Goal: Transaction & Acquisition: Purchase product/service

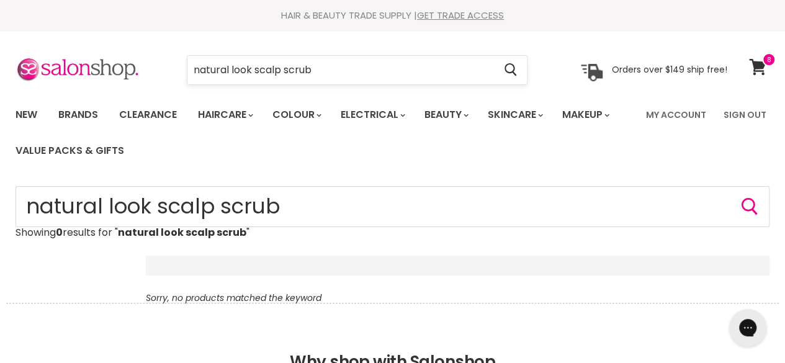
click at [196, 59] on input "natural look scalp scrub" at bounding box center [340, 70] width 307 height 29
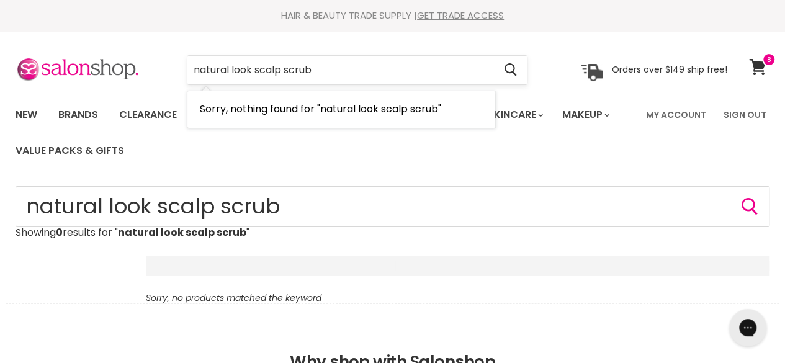
type input "scalp scrub"
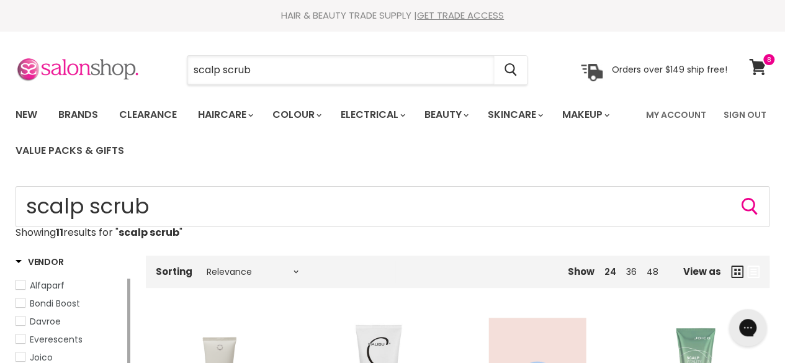
drag, startPoint x: 333, startPoint y: 70, endPoint x: 106, endPoint y: 76, distance: 227.3
click at [106, 76] on div "scalp scrub Cancel Orders over $149 ship free!" at bounding box center [372, 70] width 712 height 29
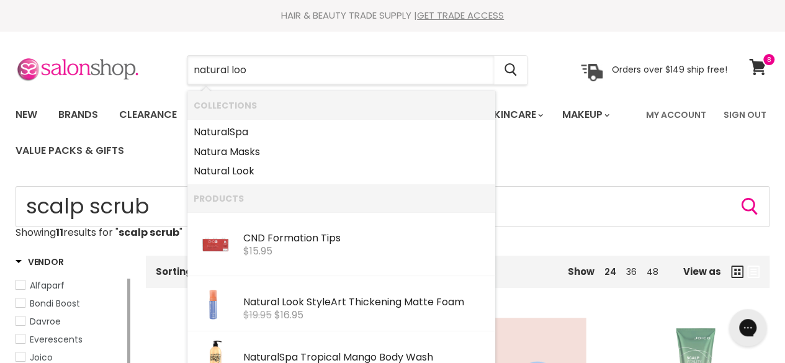
type input "natural look"
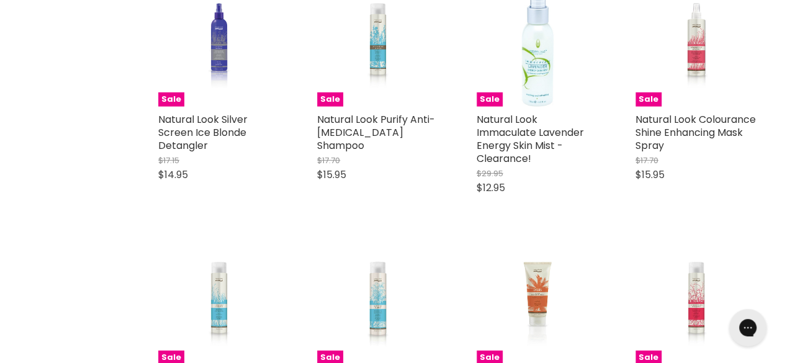
scroll to position [1800, 0]
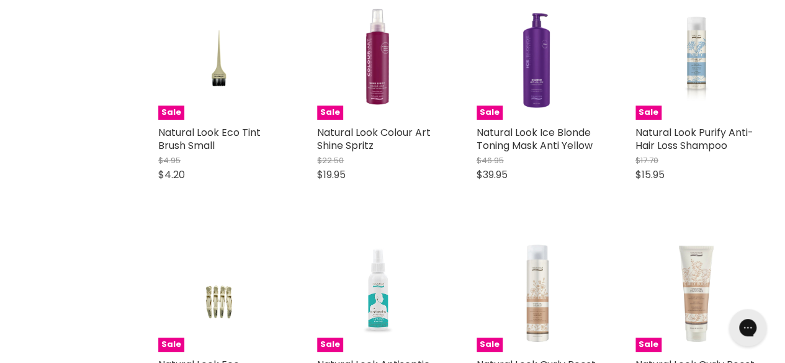
scroll to position [5277, 0]
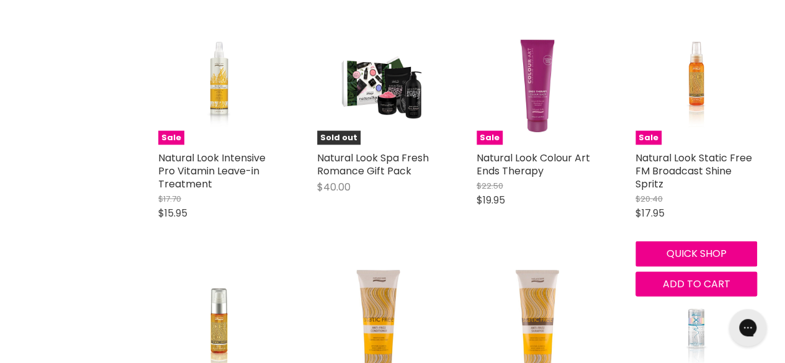
scroll to position [6084, 0]
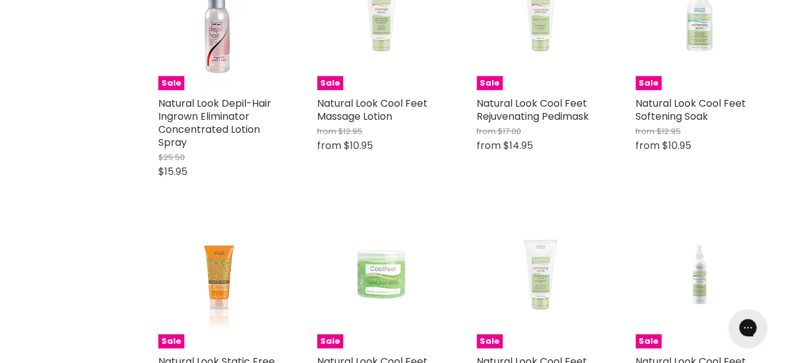
scroll to position [8318, 0]
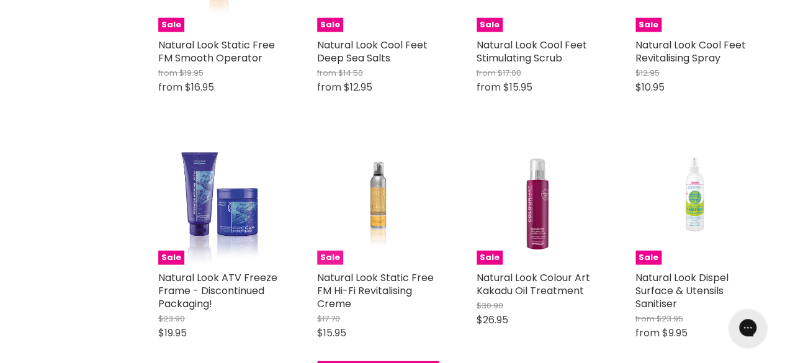
scroll to position [8505, 0]
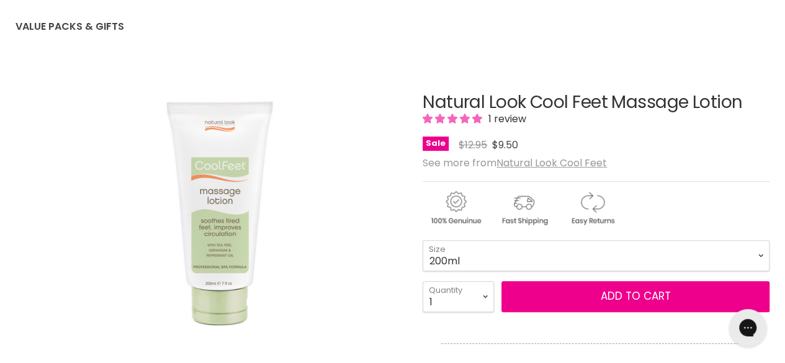
scroll to position [186, 0]
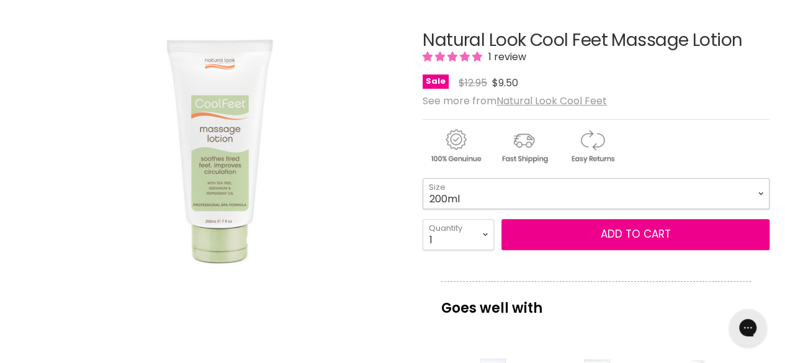
click at [570, 181] on select "200ml 500ml" at bounding box center [596, 193] width 347 height 31
click at [423, 178] on select "200ml 500ml" at bounding box center [596, 193] width 347 height 31
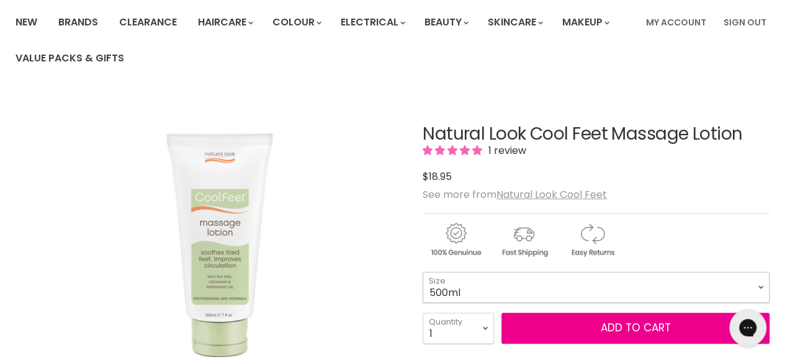
scroll to position [186, 0]
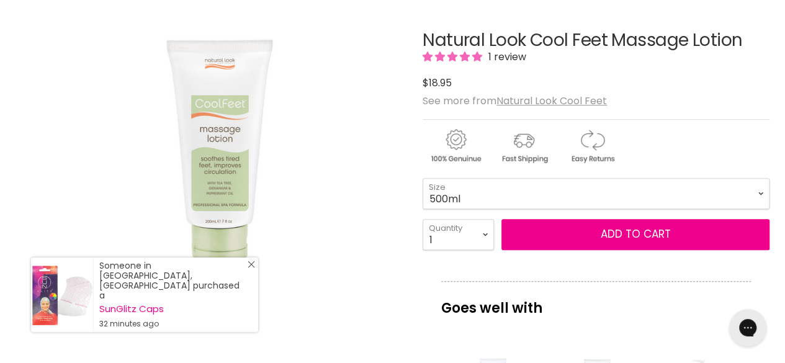
click at [251, 268] on line "Close Icon" at bounding box center [251, 264] width 6 height 6
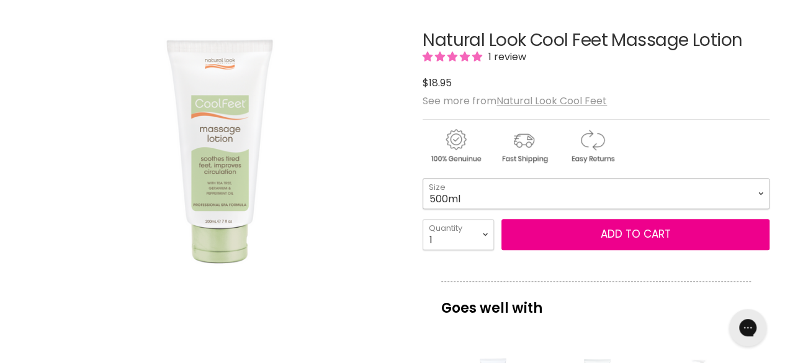
click at [483, 201] on select "200ml 500ml" at bounding box center [596, 193] width 347 height 31
select select "200ml"
click at [423, 178] on select "200ml 500ml" at bounding box center [596, 193] width 347 height 31
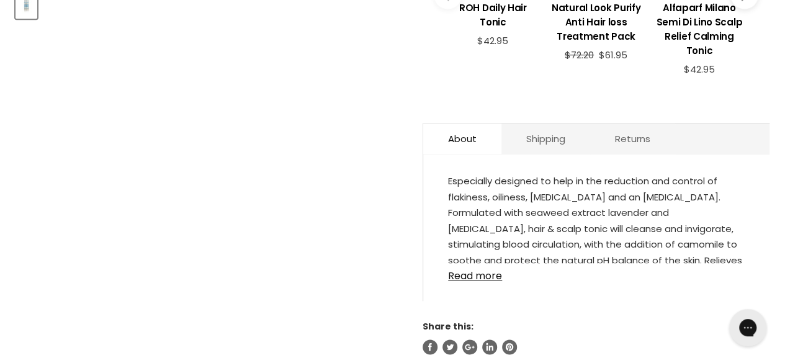
scroll to position [683, 0]
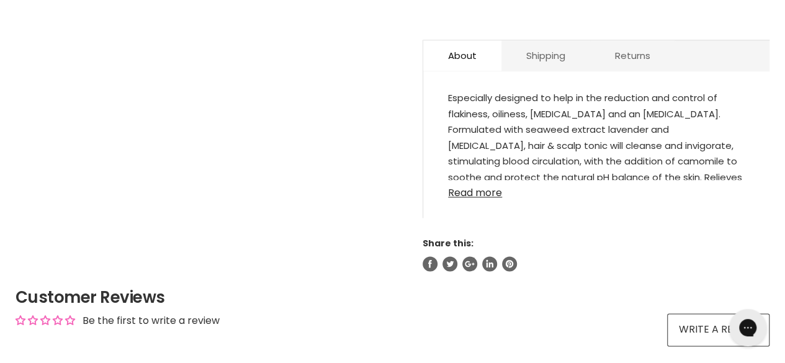
click at [469, 194] on link "Read more" at bounding box center [596, 189] width 297 height 19
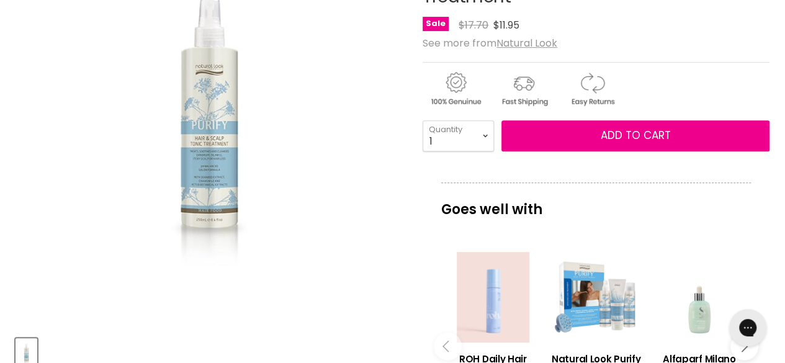
scroll to position [62, 0]
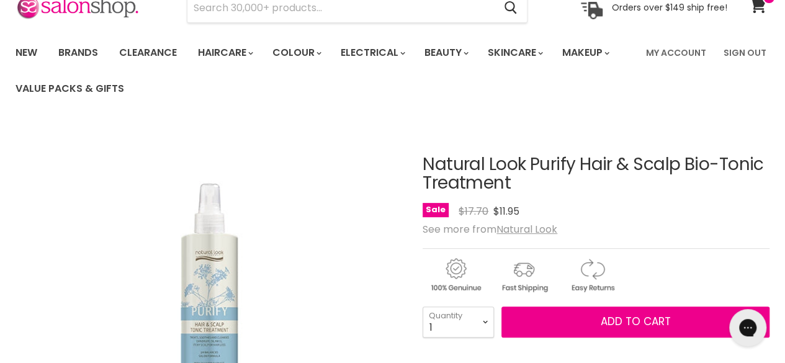
drag, startPoint x: 518, startPoint y: 184, endPoint x: 424, endPoint y: 168, distance: 95.1
click at [424, 168] on h1 "Natural Look Purify Hair & Scalp Bio-Tonic Treatment" at bounding box center [596, 174] width 347 height 38
copy h1 "Natural Look Purify Hair & Scalp Bio-Tonic Treatment"
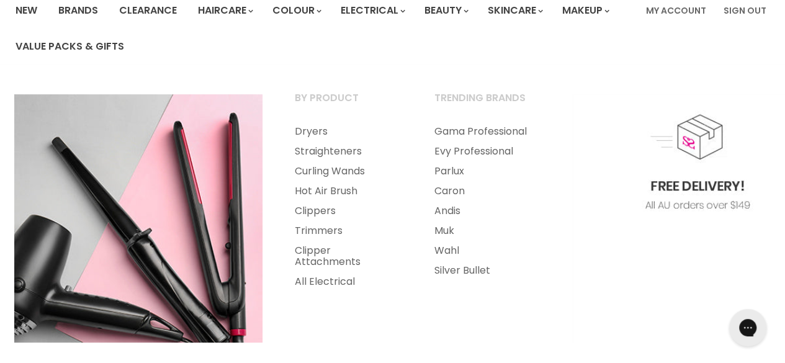
scroll to position [124, 0]
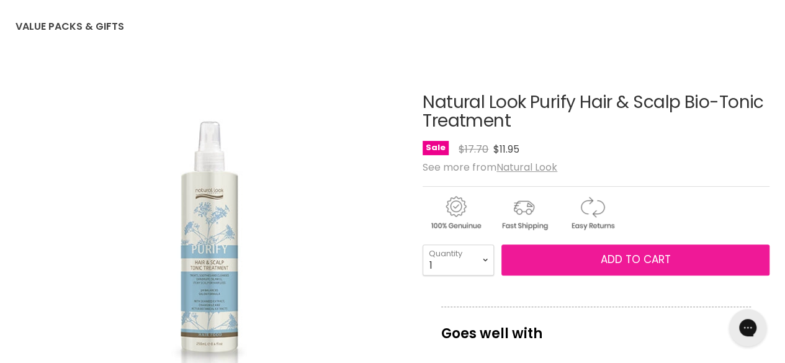
click at [606, 260] on span "Add to cart" at bounding box center [636, 259] width 70 height 15
click at [662, 255] on span "Add to cart" at bounding box center [636, 259] width 70 height 15
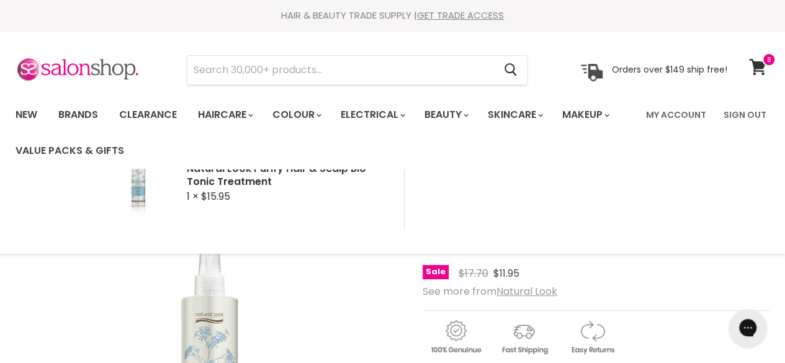
scroll to position [0, 0]
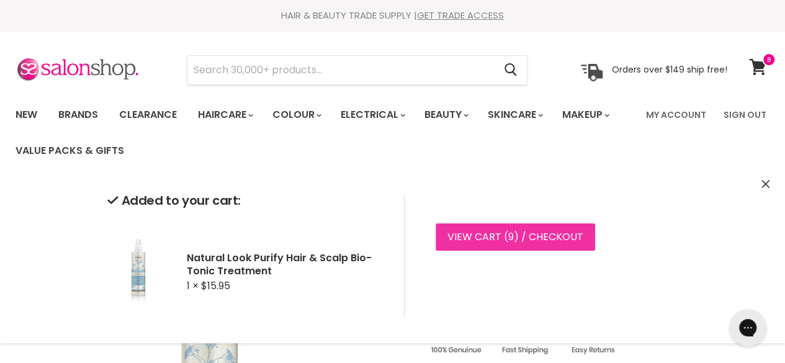
click at [484, 227] on link "View cart ( 9 ) / Checkout" at bounding box center [516, 236] width 160 height 27
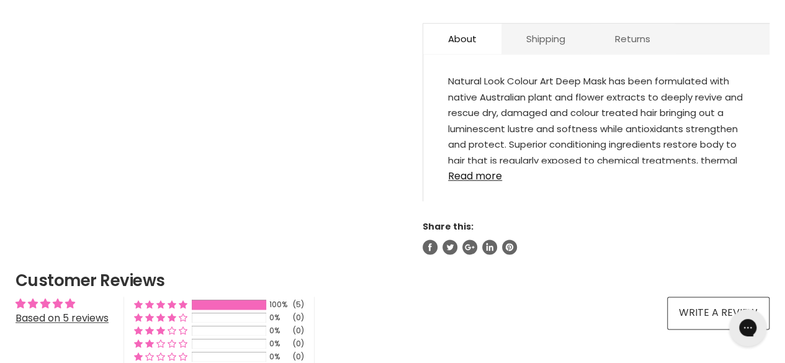
scroll to position [737, 0]
click at [490, 163] on link "Read more" at bounding box center [596, 172] width 297 height 19
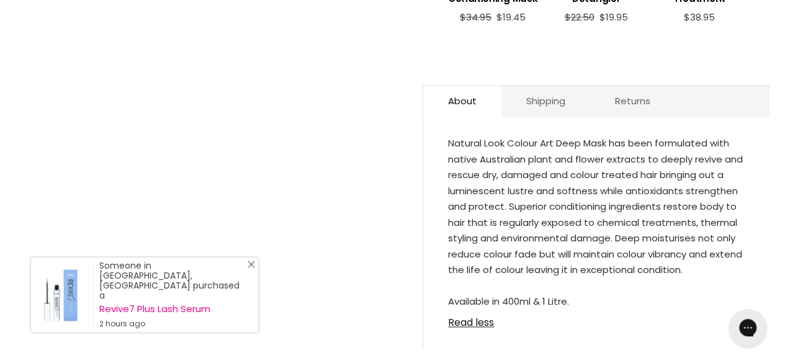
scroll to position [675, 0]
click at [256, 280] on div "Someone in Berwick, Australia purchased a Revive7 Plus Lash Serum 2 hours ago" at bounding box center [144, 295] width 227 height 74
click at [251, 268] on icon "Close Icon" at bounding box center [251, 264] width 7 height 7
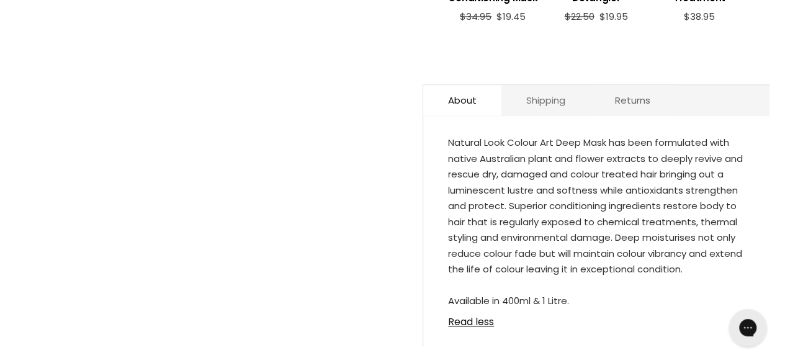
click at [546, 92] on link "Shipping" at bounding box center [546, 100] width 89 height 30
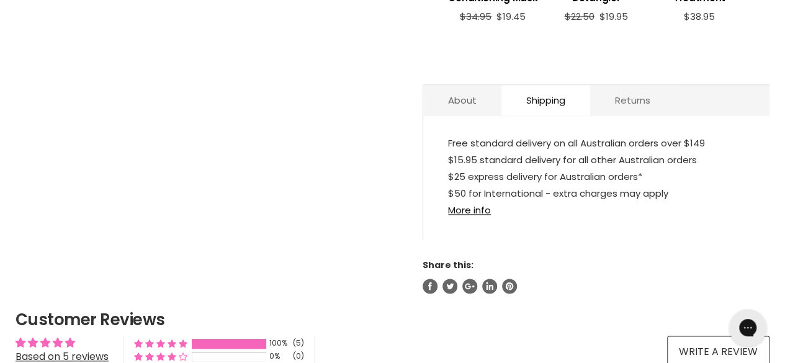
click at [612, 85] on link "Returns" at bounding box center [632, 100] width 85 height 30
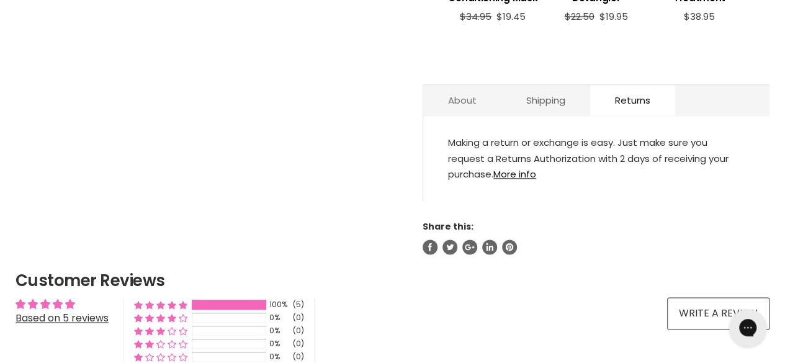
click at [469, 85] on link "About" at bounding box center [462, 100] width 78 height 30
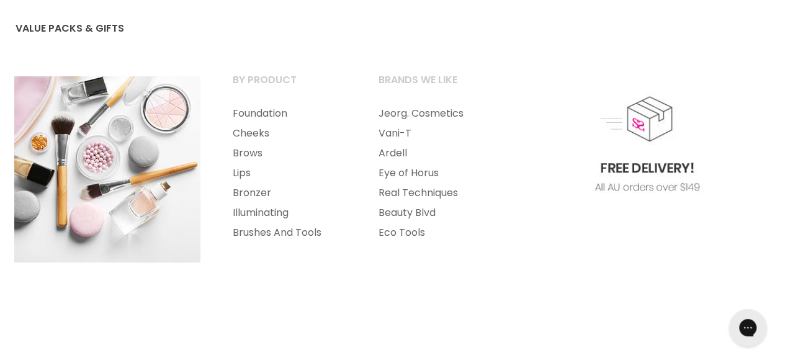
scroll to position [186, 0]
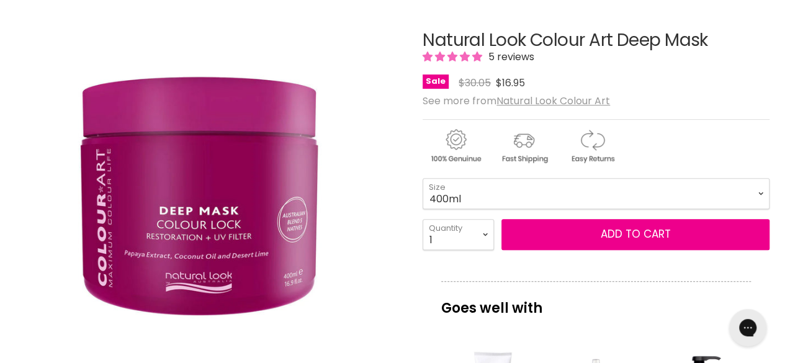
drag, startPoint x: 719, startPoint y: 42, endPoint x: 423, endPoint y: 41, distance: 295.5
click at [423, 41] on h1 "Natural Look Colour Art Deep Mask" at bounding box center [596, 40] width 347 height 19
copy h1 "Natural Look Colour Art Deep Mask"
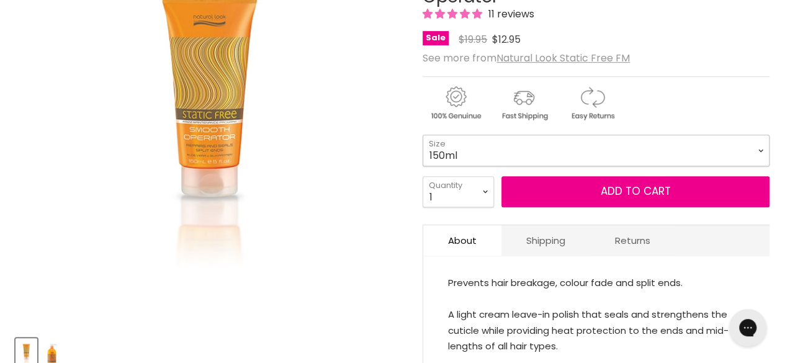
click at [514, 144] on select "150ml 500ml" at bounding box center [596, 150] width 347 height 31
click at [423, 135] on select "150ml 500ml" at bounding box center [596, 150] width 347 height 31
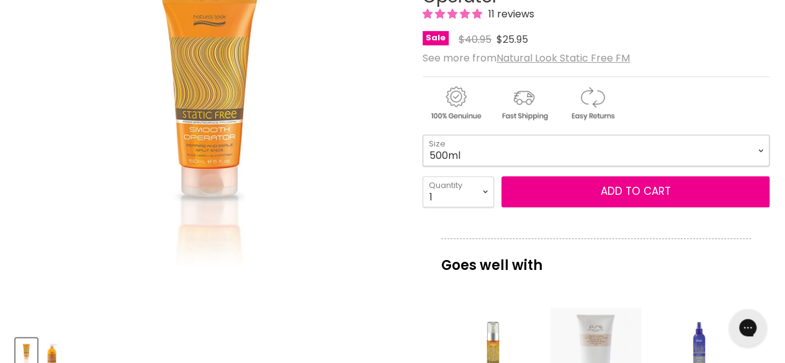
click at [518, 152] on select "150ml 500ml" at bounding box center [596, 150] width 347 height 31
select select "150ml"
click at [423, 135] on select "150ml 500ml" at bounding box center [596, 150] width 347 height 31
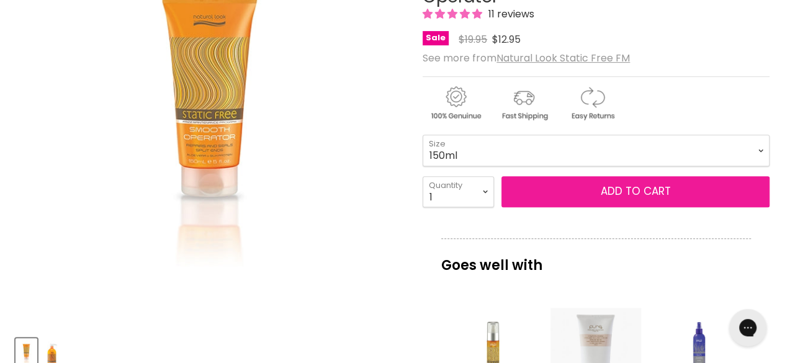
click at [618, 188] on button "Add to cart" at bounding box center [636, 191] width 268 height 31
click at [635, 194] on button "Add to cart" at bounding box center [636, 191] width 268 height 31
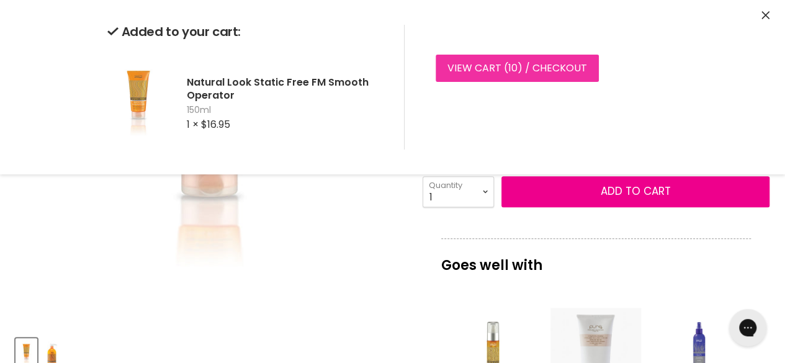
click at [508, 61] on span "10" at bounding box center [512, 68] width 9 height 14
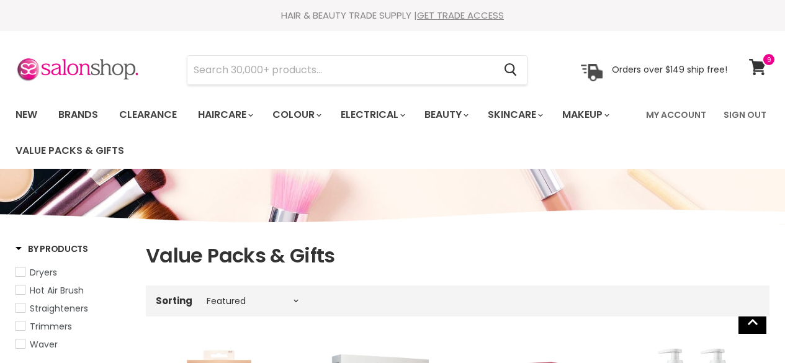
select select "manual"
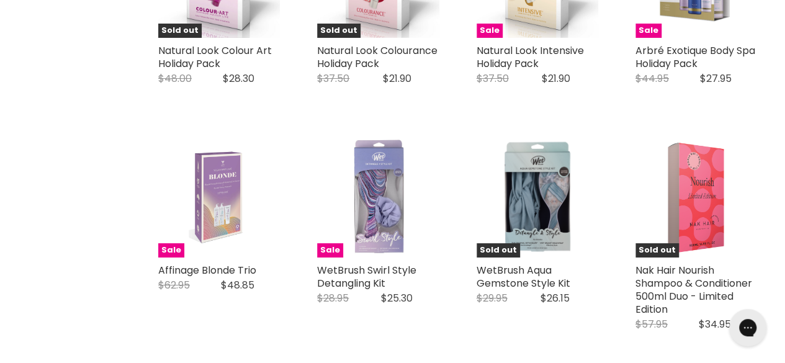
scroll to position [2420, 0]
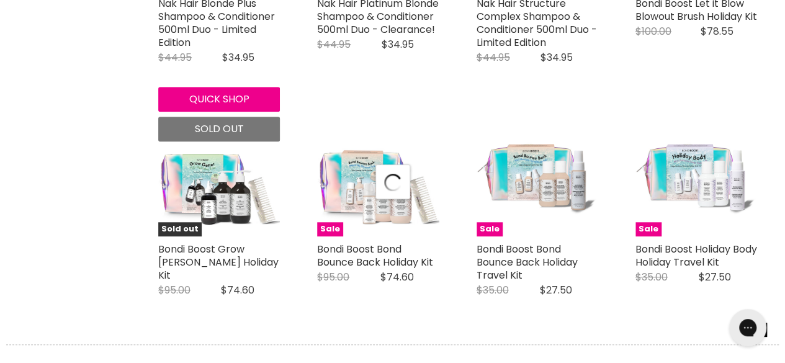
select select "manual"
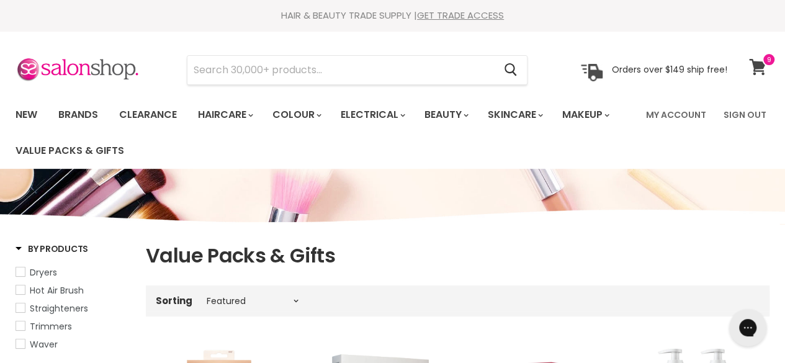
click at [760, 74] on icon at bounding box center [757, 67] width 17 height 16
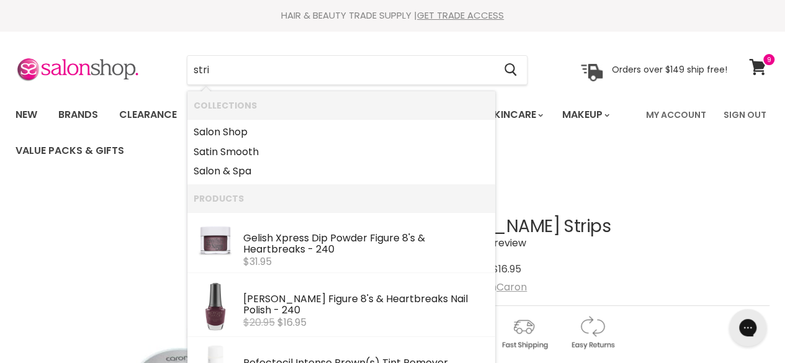
type input "strip"
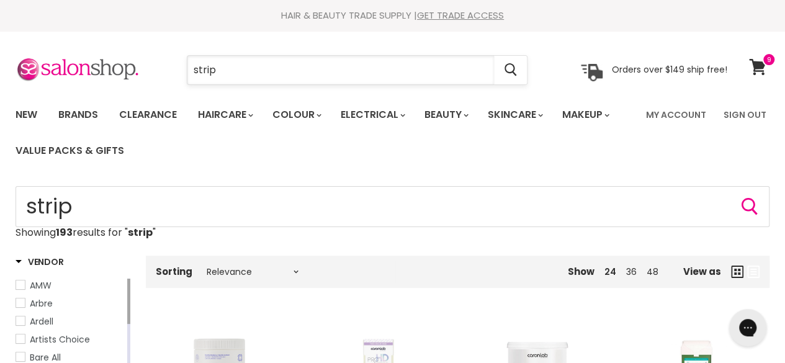
click at [264, 71] on input "strip" at bounding box center [340, 70] width 307 height 29
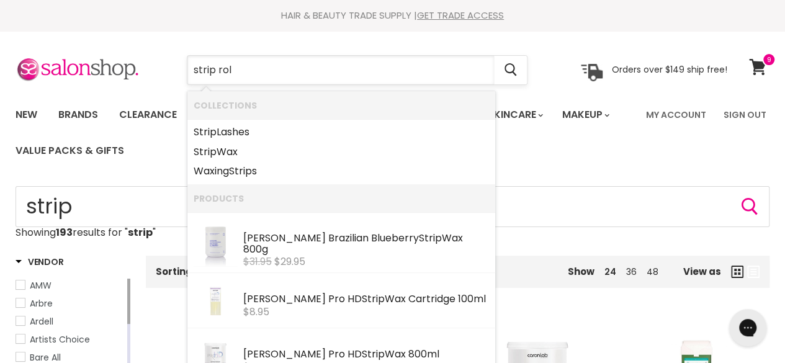
type input "strip roll"
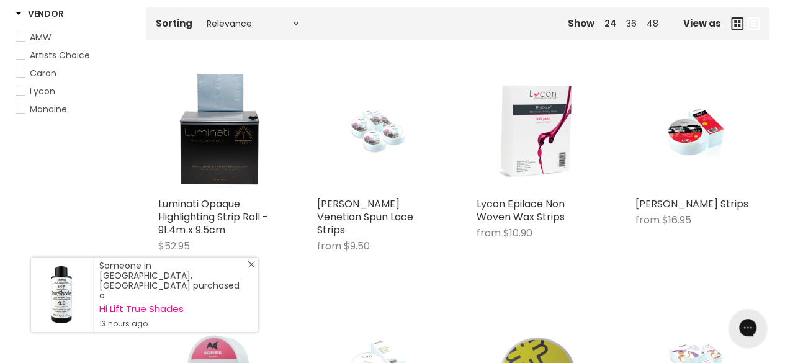
click at [249, 273] on link "Close Icon" at bounding box center [249, 267] width 12 height 12
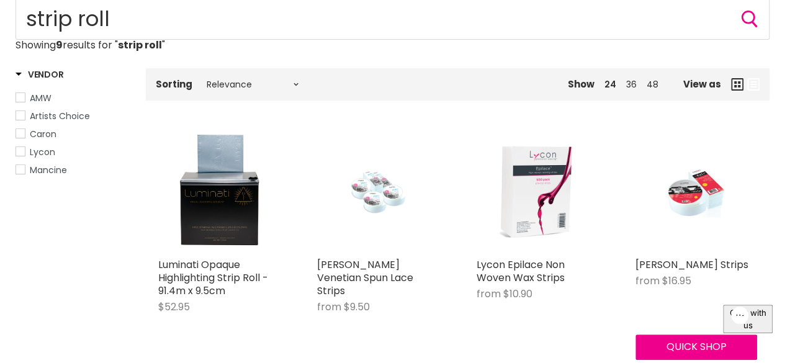
scroll to position [186, 0]
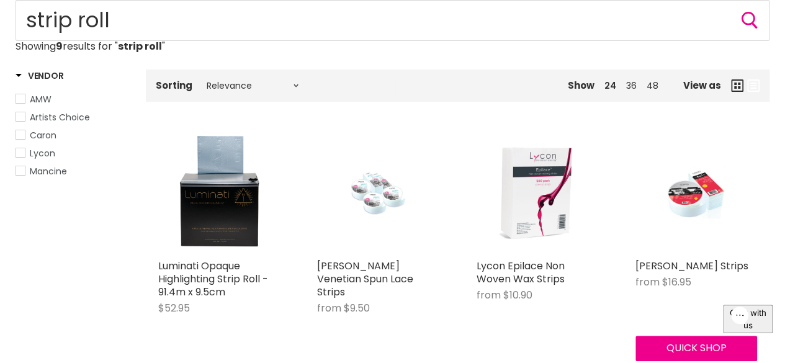
click at [691, 218] on img "Main content" at bounding box center [696, 193] width 81 height 122
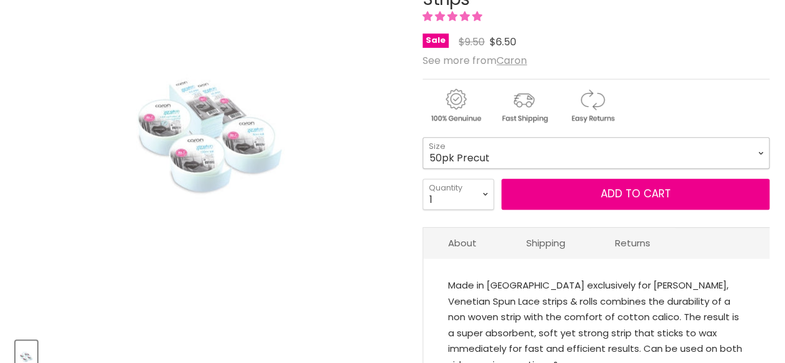
click at [498, 146] on select "50pk Precut 300pk Precut 50m Roll 100m Roll 100m Perforated Roll" at bounding box center [596, 152] width 347 height 31
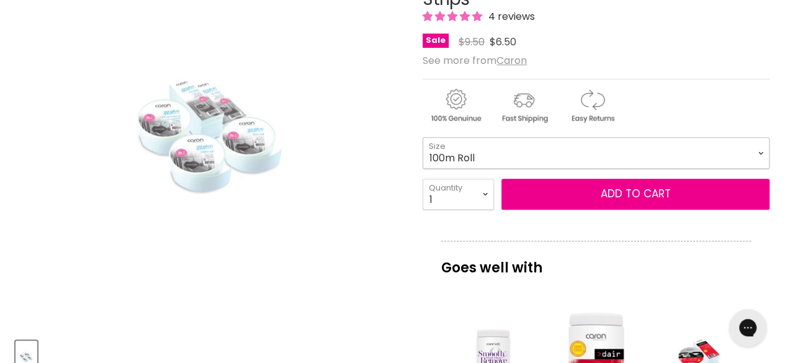
click at [423, 137] on select "50pk Precut 300pk Precut 50m Roll 100m Roll 100m Perforated Roll" at bounding box center [596, 152] width 347 height 31
click at [449, 137] on select "50pk Precut 300pk Precut 50m Roll 100m Roll 100m Perforated Roll" at bounding box center [596, 152] width 347 height 31
click at [423, 137] on select "50pk Precut 300pk Precut 50m Roll 100m Roll 100m Perforated Roll" at bounding box center [596, 152] width 347 height 31
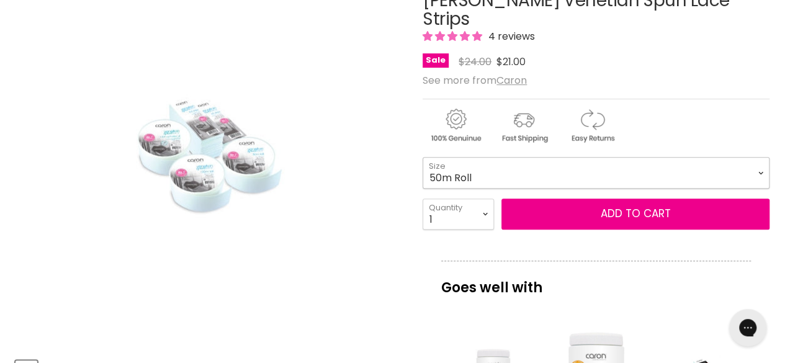
scroll to position [246, 0]
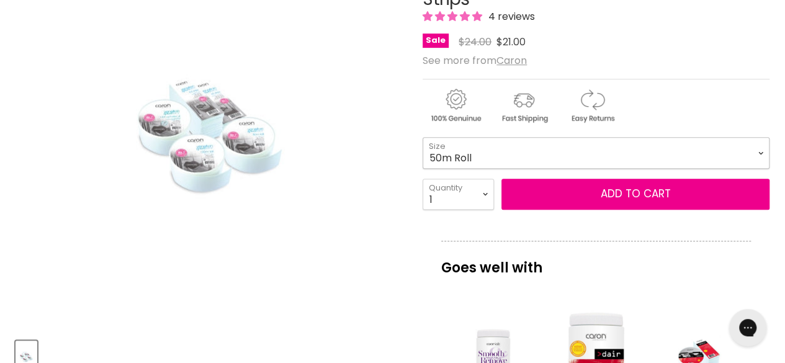
click at [525, 137] on select "50pk Precut 300pk Precut 50m Roll 100m Roll 100m Perforated Roll" at bounding box center [596, 152] width 347 height 31
click at [423, 137] on select "50pk Precut 300pk Precut 50m Roll 100m Roll 100m Perforated Roll" at bounding box center [596, 152] width 347 height 31
select select "100m Roll"
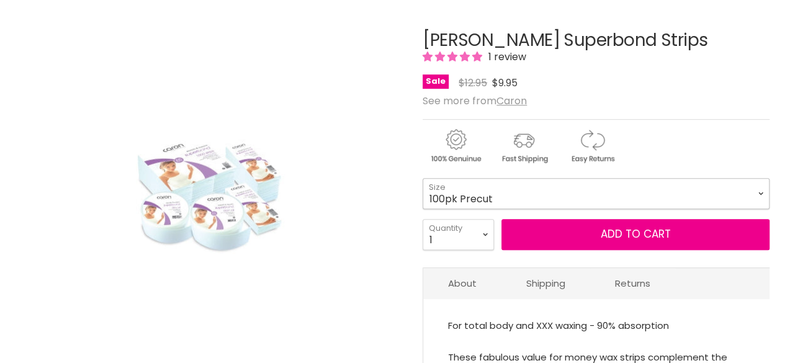
drag, startPoint x: 0, startPoint y: 0, endPoint x: 477, endPoint y: 192, distance: 513.9
click at [477, 192] on select "100pk Precut 300pk Precut 1000pk Precut 100m Roll" at bounding box center [596, 193] width 347 height 31
click at [423, 178] on select "100pk Precut 300pk Precut 1000pk Precut 100m Roll" at bounding box center [596, 193] width 347 height 31
select select "100m Roll"
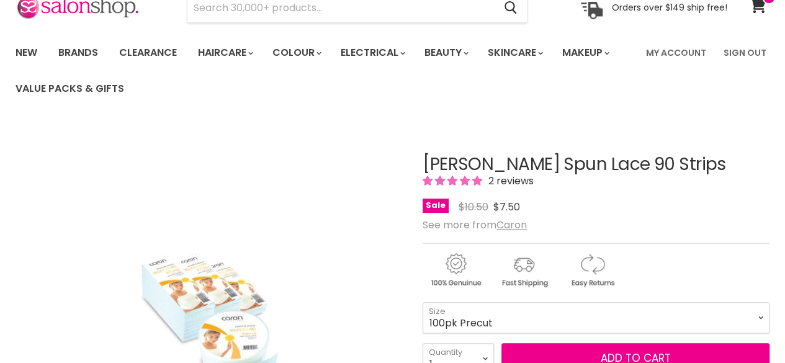
scroll to position [62, 0]
click at [499, 319] on select "100pk Precut 300pk Precut 500pk Precut 100m Roll" at bounding box center [596, 317] width 347 height 31
click at [423, 302] on select "100pk Precut 300pk Precut 500pk Precut 100m Roll" at bounding box center [596, 317] width 347 height 31
select select "100m Roll"
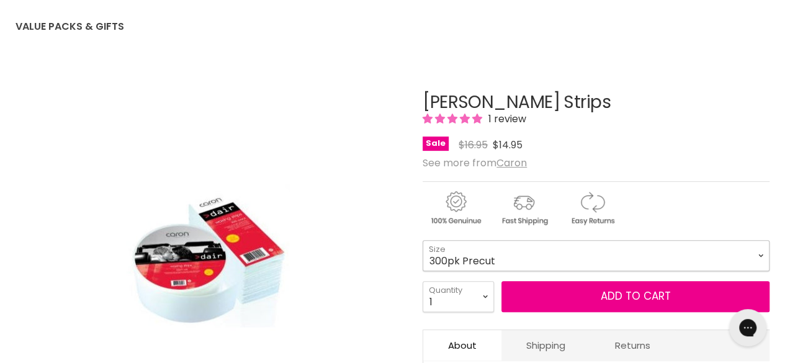
click at [489, 251] on select "300pk Precut 100m Roll" at bounding box center [596, 255] width 347 height 31
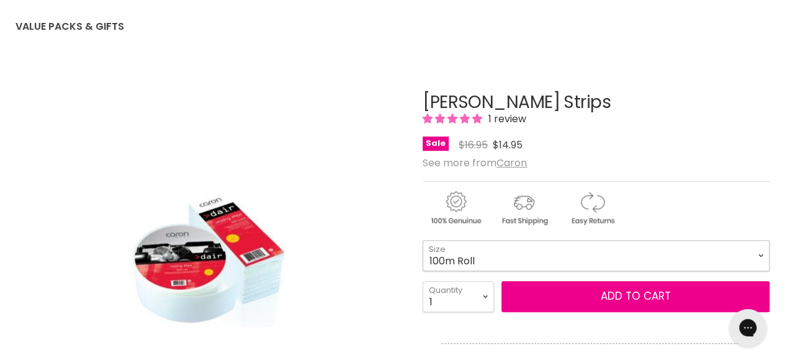
click at [423, 240] on select "300pk Precut 100m Roll" at bounding box center [596, 255] width 347 height 31
select select "100m Roll"
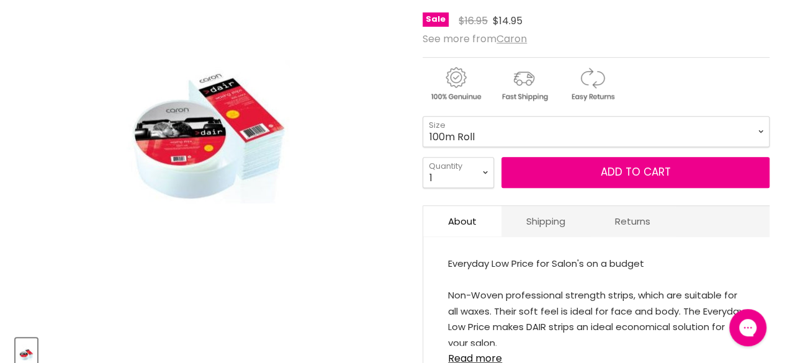
click at [423, 116] on select "300pk Precut 100m Roll" at bounding box center [596, 131] width 347 height 31
select select "100m Roll"
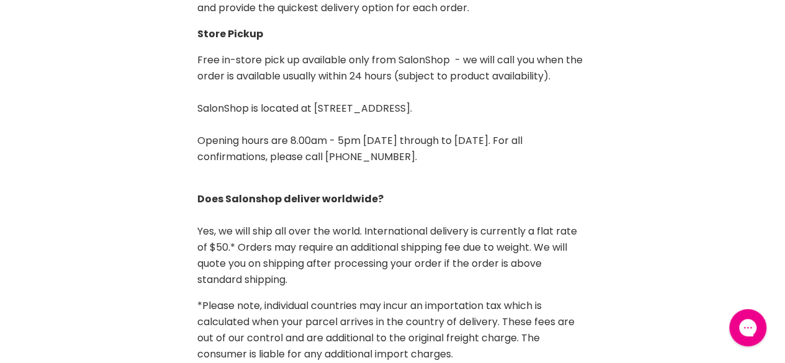
scroll to position [621, 0]
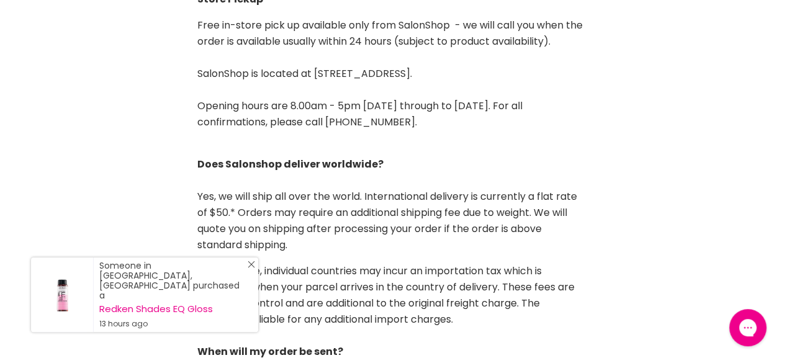
click at [251, 268] on icon "Close Icon" at bounding box center [251, 264] width 7 height 7
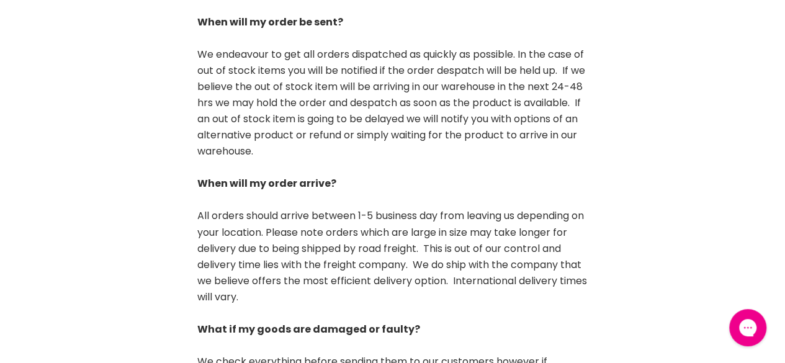
scroll to position [931, 0]
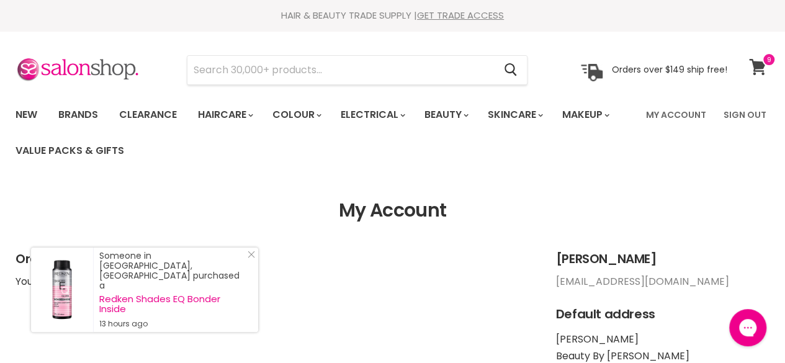
click at [755, 73] on icon at bounding box center [757, 67] width 17 height 16
